Goal: Information Seeking & Learning: Learn about a topic

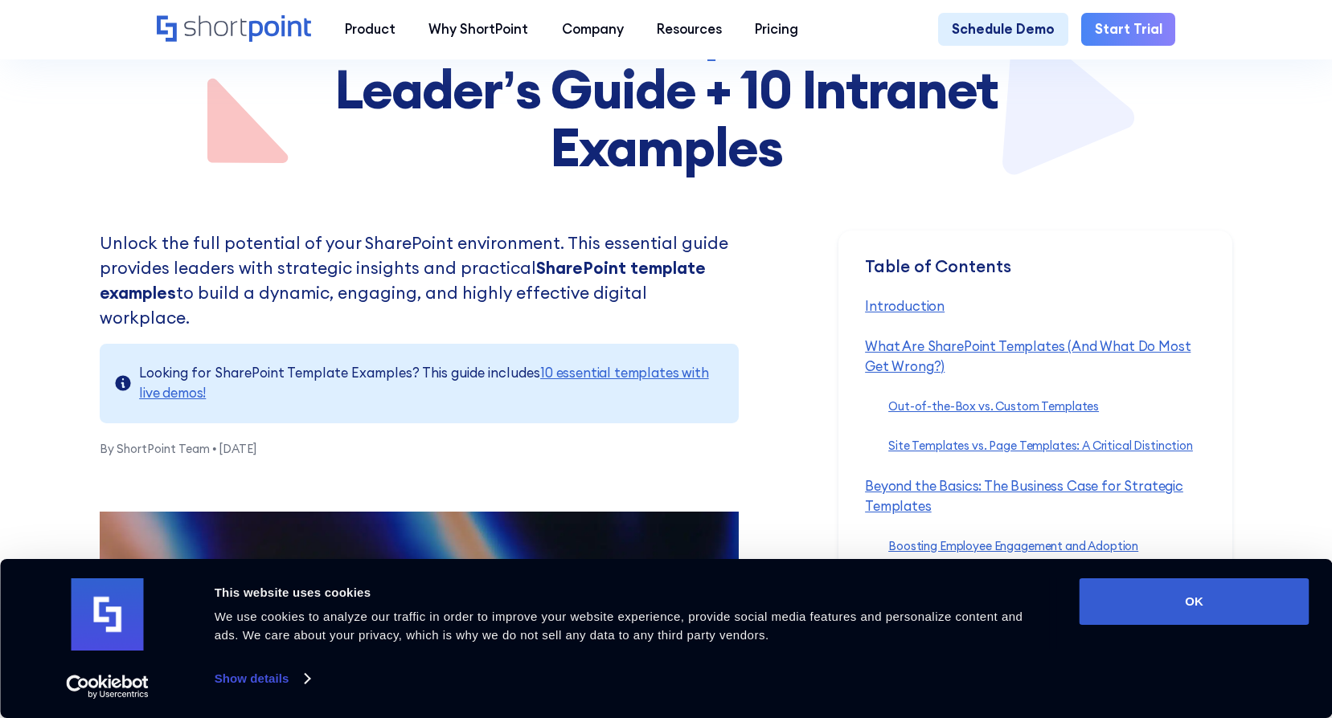
scroll to position [321, 0]
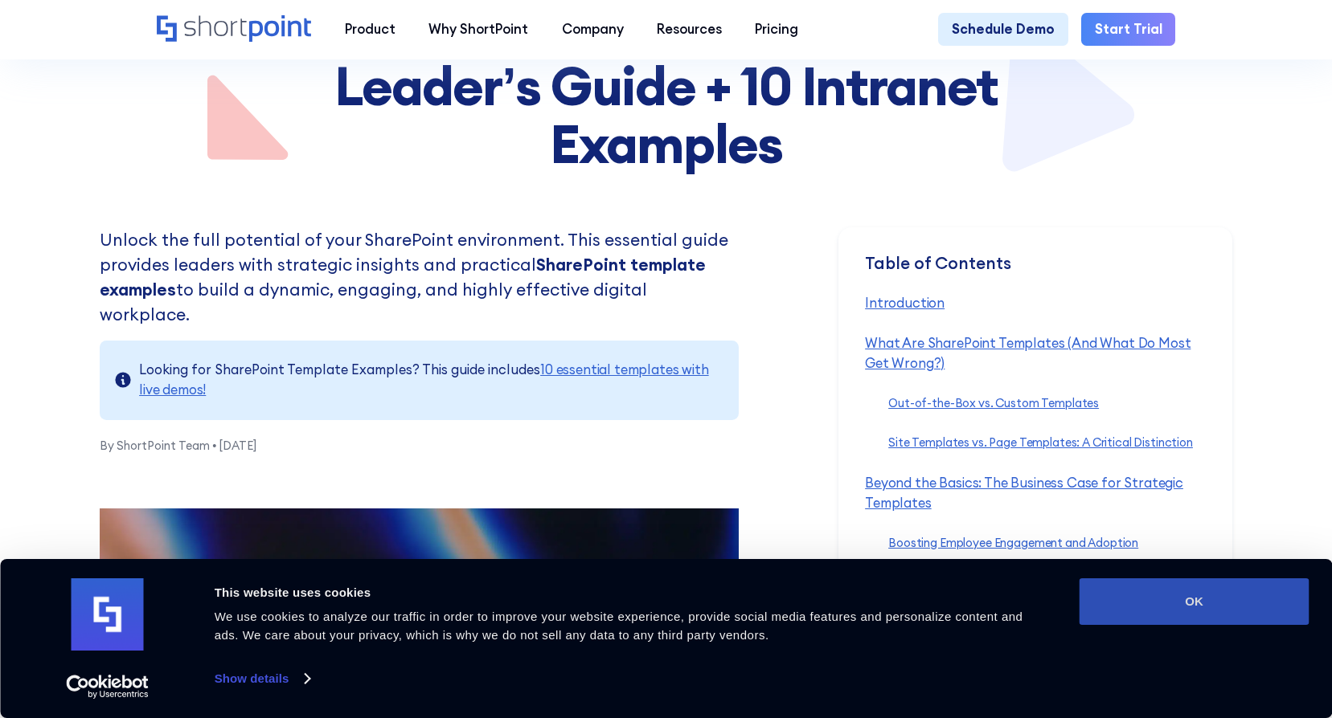
click at [1214, 603] on button "OK" at bounding box center [1194, 602] width 230 height 47
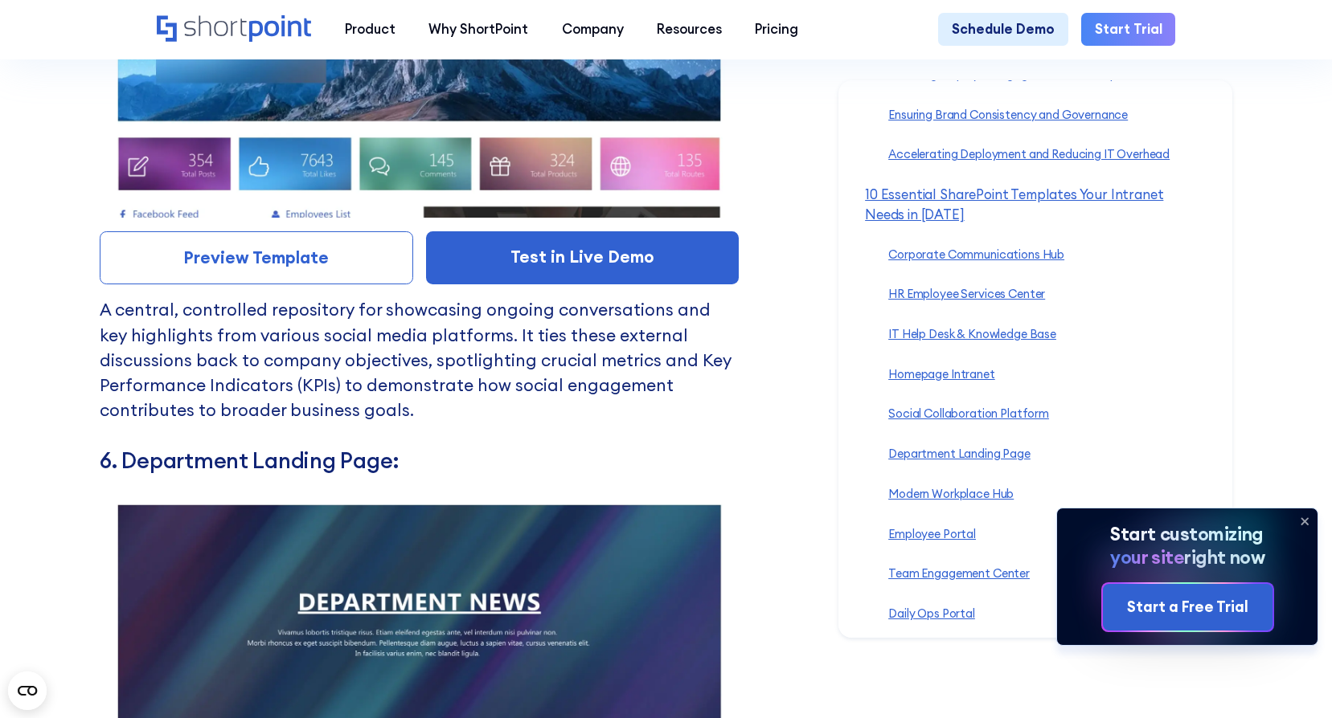
scroll to position [10768, 0]
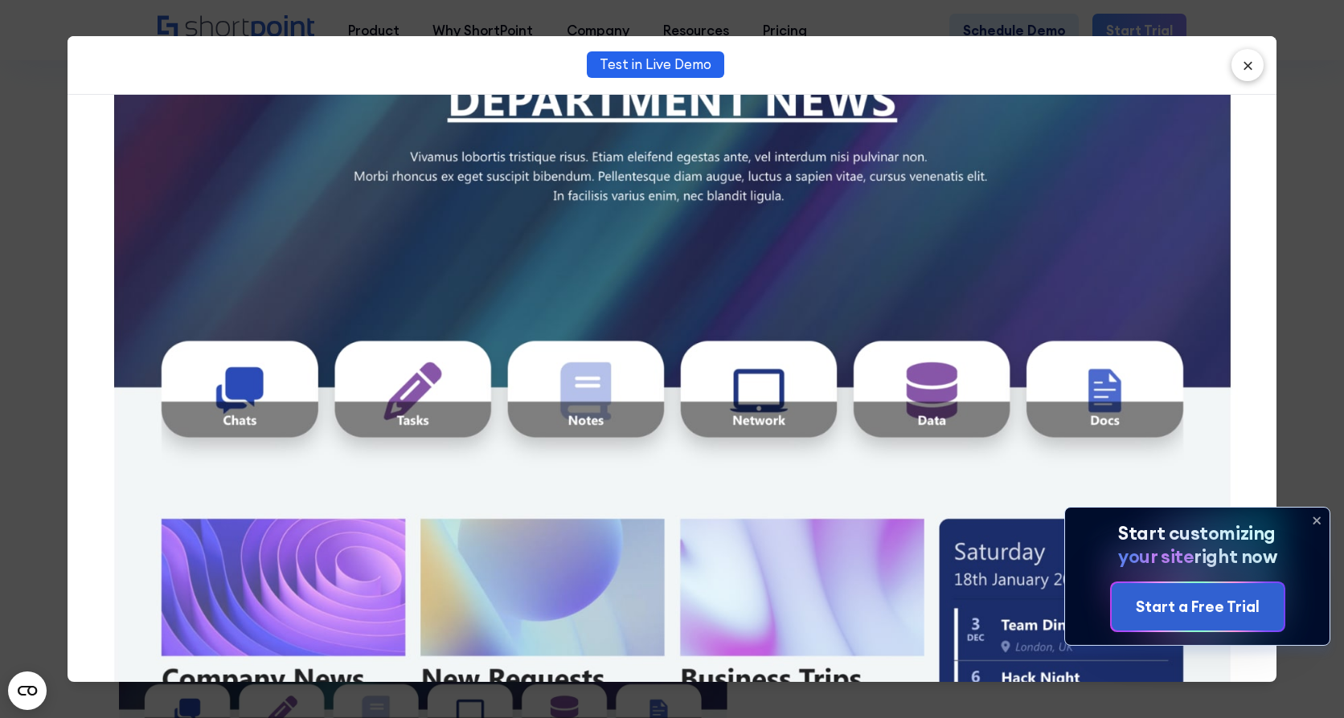
scroll to position [161, 0]
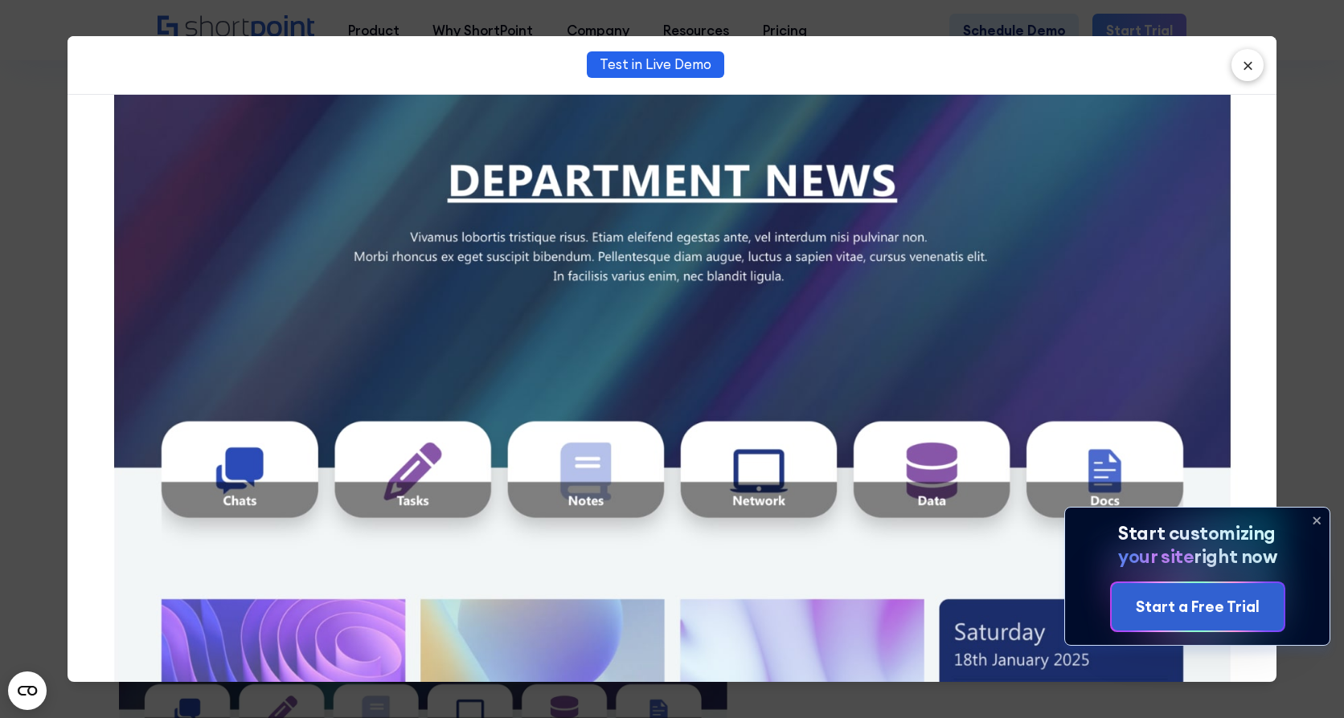
click at [1317, 517] on icon at bounding box center [1316, 521] width 26 height 26
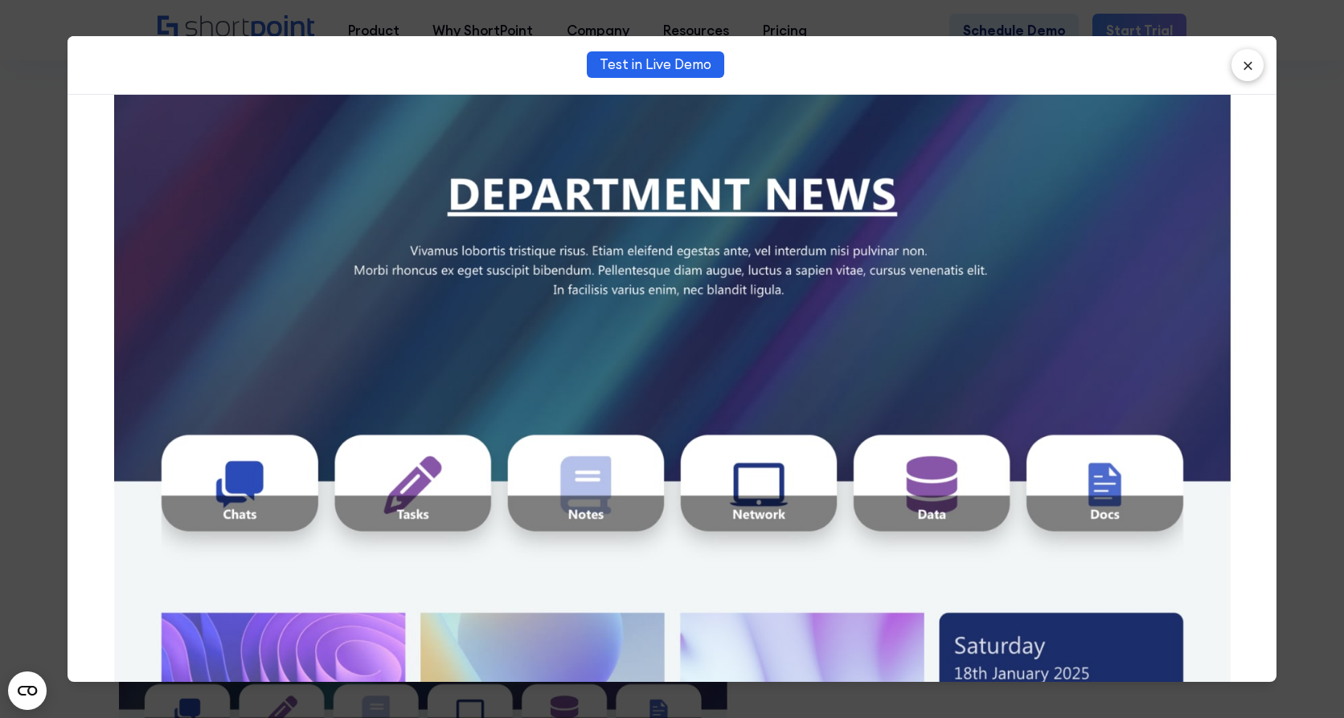
scroll to position [100, 0]
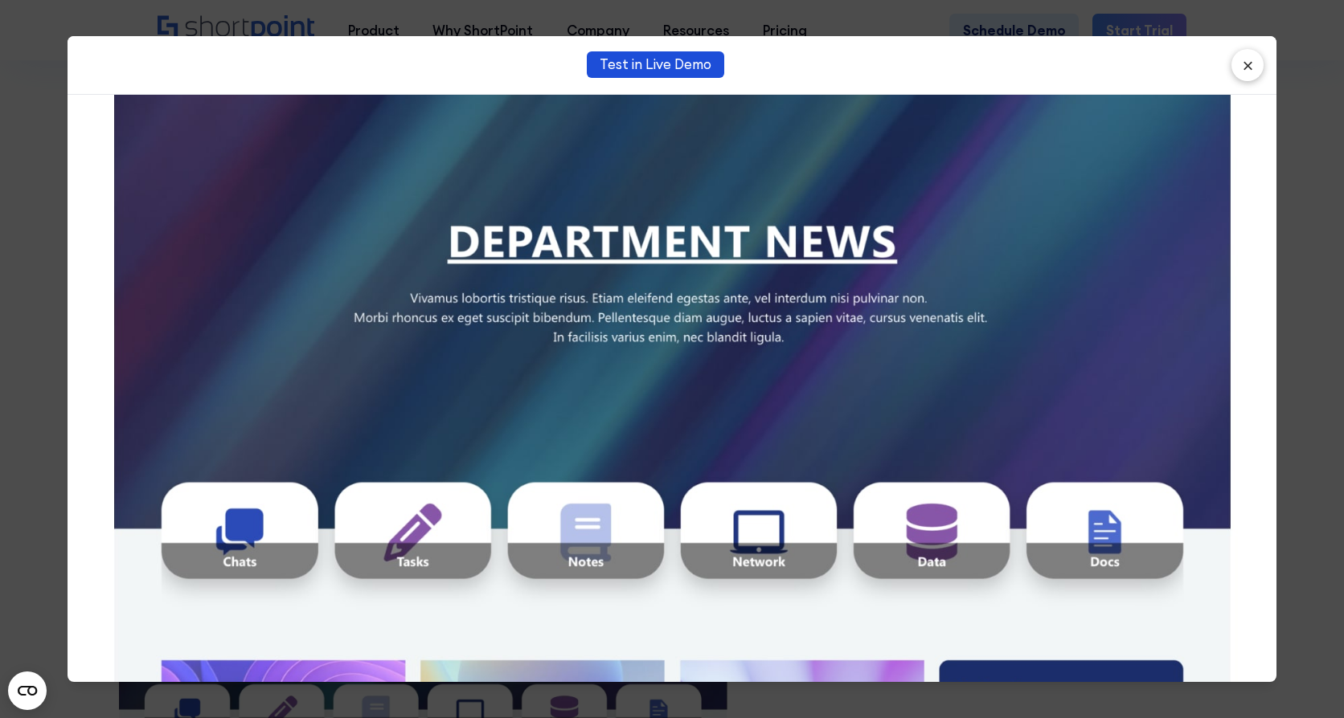
click at [644, 65] on link "Test in Live Demo" at bounding box center [655, 64] width 137 height 27
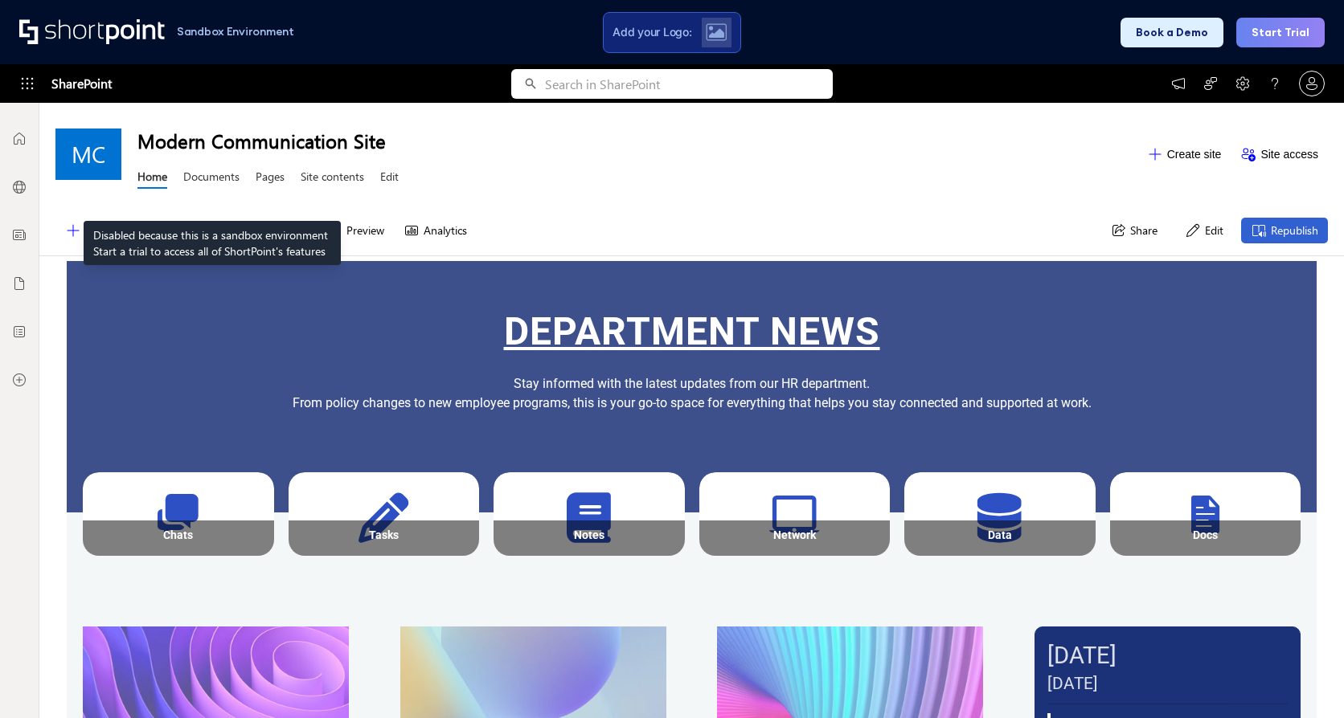
click at [212, 181] on link "Documents" at bounding box center [211, 179] width 56 height 20
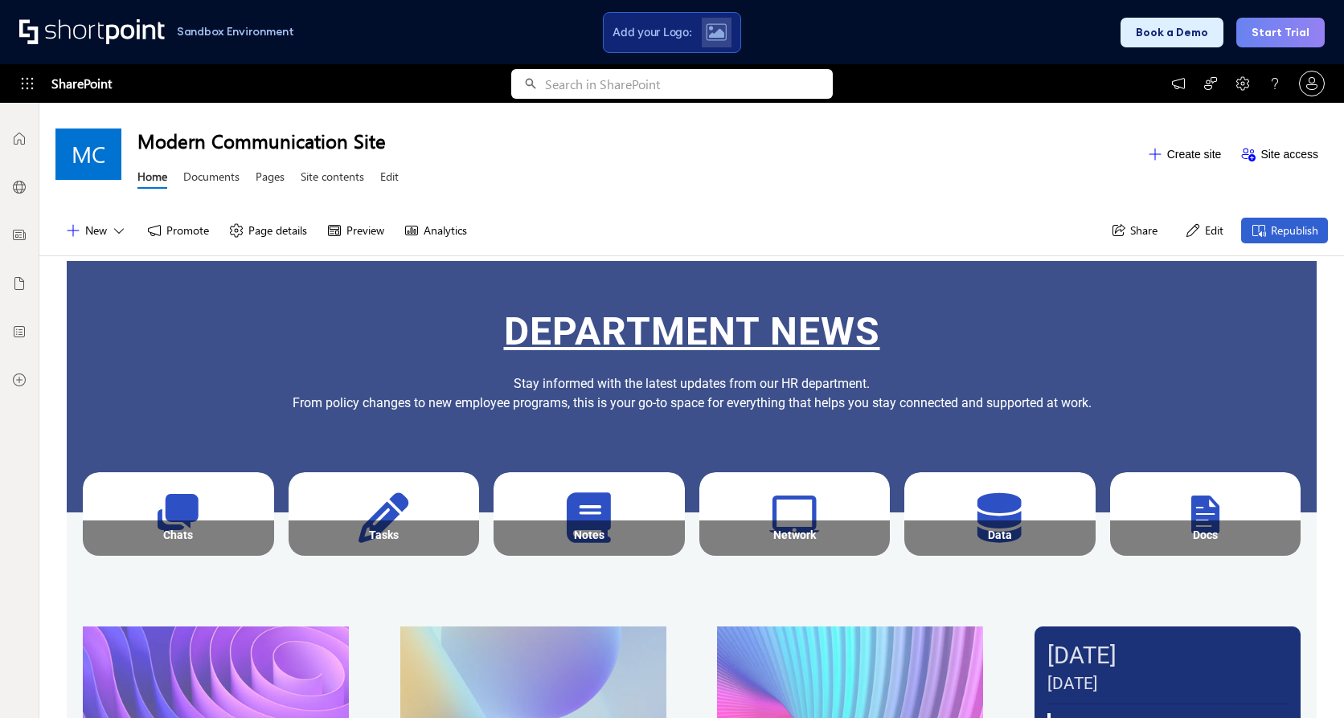
click at [215, 367] on div "Stay informed with the latest updates from our HR department. From policy chang…" at bounding box center [692, 416] width 1250 height 110
